Goal: Find specific page/section: Find specific page/section

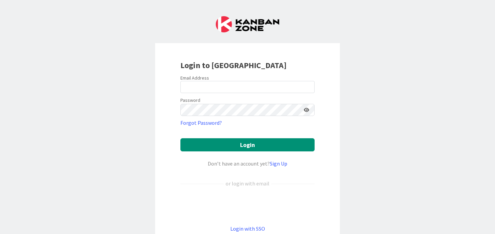
click at [126, 189] on div "Login to [GEOGRAPHIC_DATA] Email Address Password Forgot Password? Login Don’t …" at bounding box center [247, 117] width 495 height 234
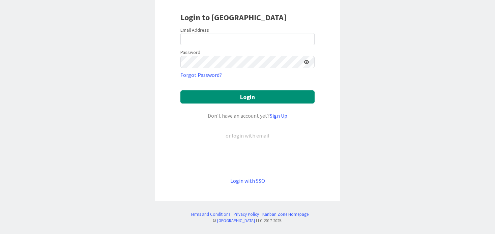
scroll to position [48, 0]
click at [228, 160] on div "Sign in with Google. Opens in new tab" at bounding box center [248, 158] width 134 height 15
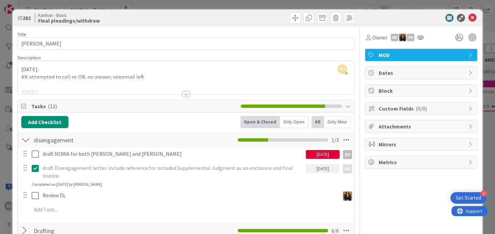
click at [471, 16] on icon at bounding box center [473, 18] width 8 height 8
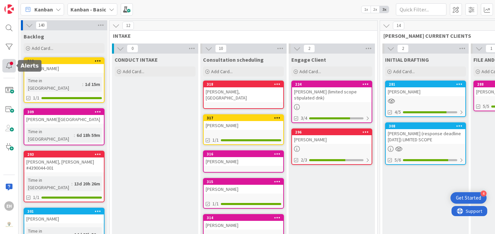
click at [10, 61] on div at bounding box center [8, 65] width 13 height 13
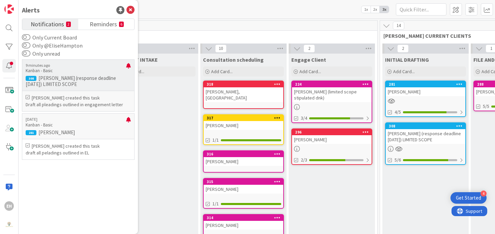
click at [75, 69] on p "Kanban - Basic" at bounding box center [76, 71] width 101 height 6
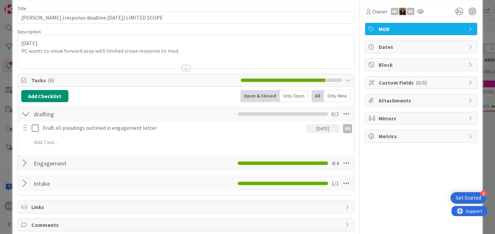
scroll to position [26, 0]
